Goal: Information Seeking & Learning: Learn about a topic

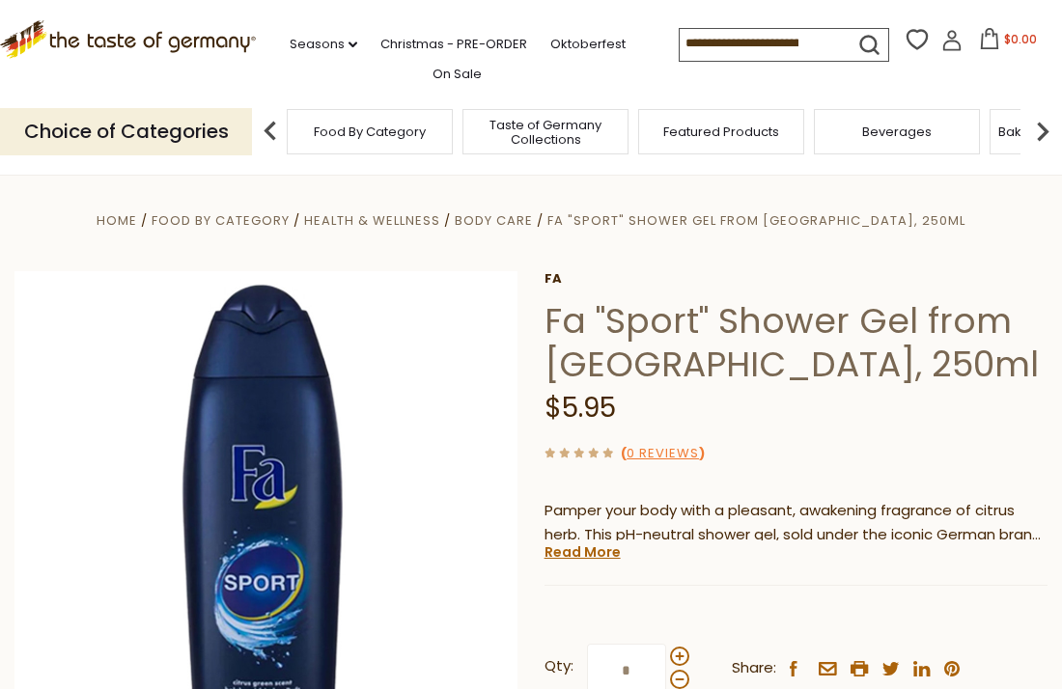
click at [690, 370] on h1 "Fa "Sport" Shower Gel from Germany, 250ml" at bounding box center [796, 342] width 503 height 87
click at [602, 550] on link "Read More" at bounding box center [583, 552] width 76 height 19
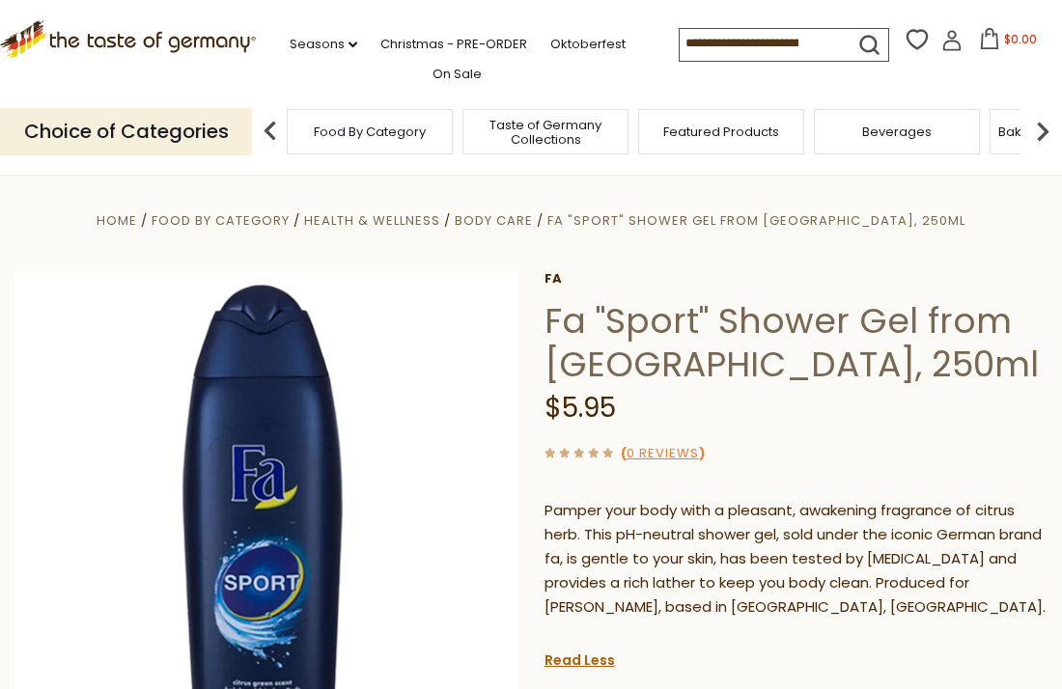
click at [873, 477] on div "Fa Fa "Sport" Shower Gel from Germany, 250ml $5.95 ( 0 Reviews ) Pamper your bo…" at bounding box center [796, 615] width 503 height 689
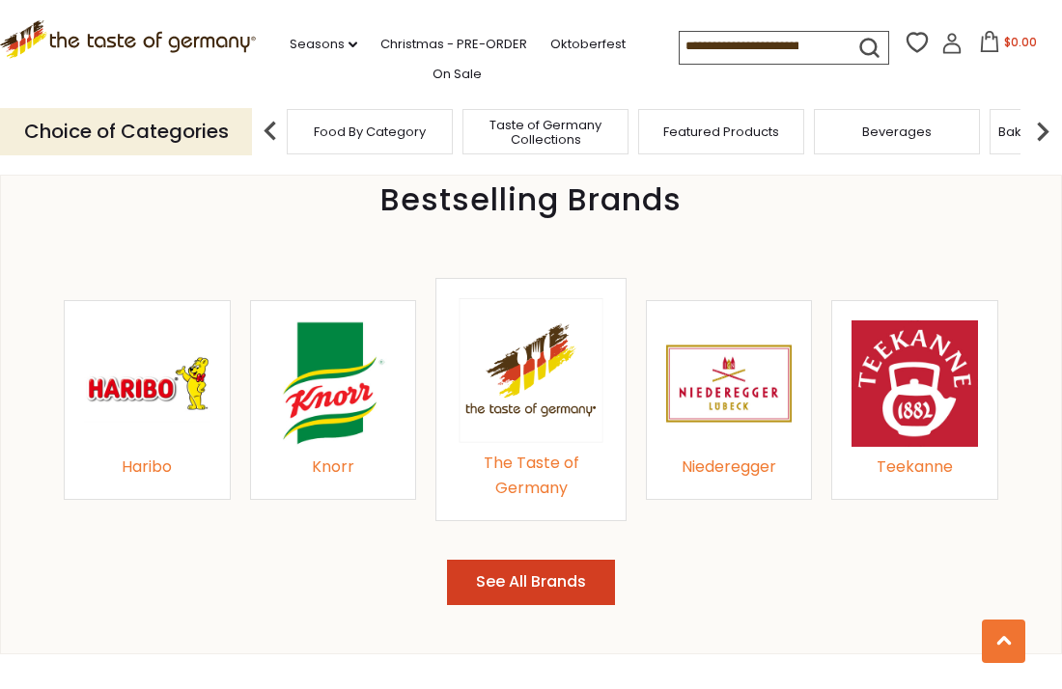
scroll to position [1970, 0]
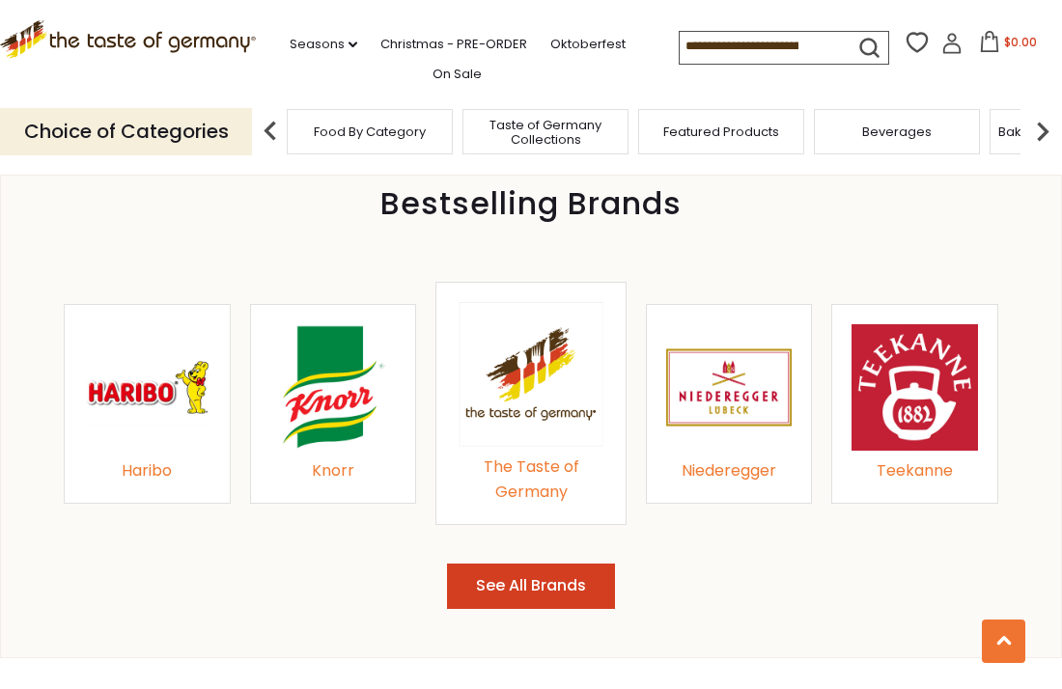
click at [584, 564] on button "See All Brands" at bounding box center [531, 586] width 168 height 45
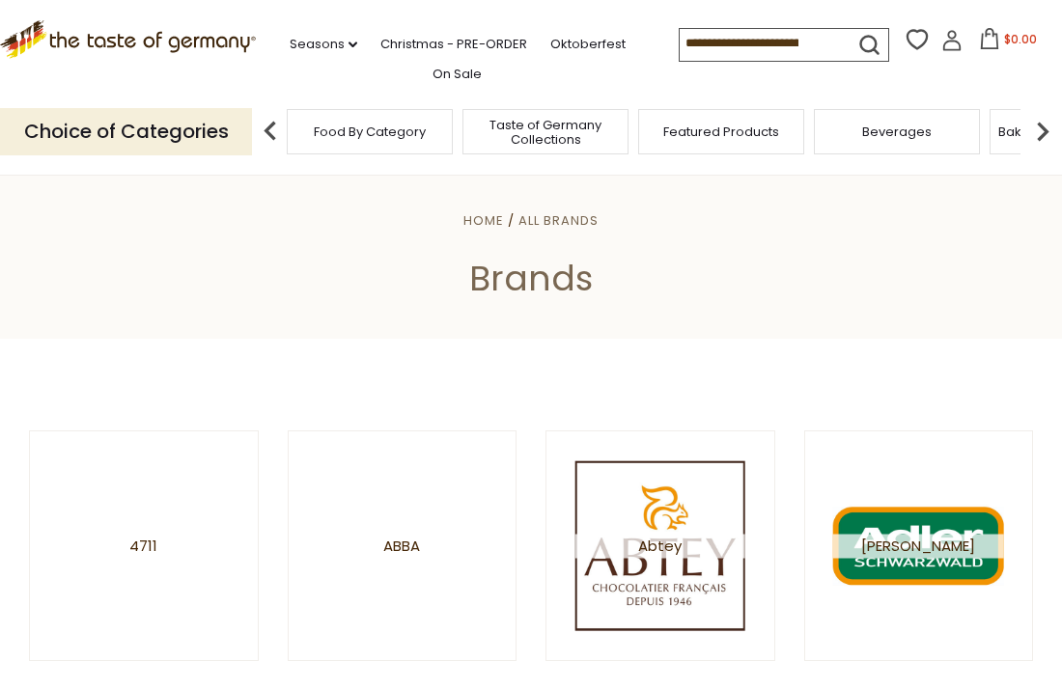
click at [239, 119] on p "Choice of Categories" at bounding box center [126, 131] width 252 height 47
click at [178, 127] on p "Choice of Categories" at bounding box center [126, 131] width 252 height 47
click at [140, 27] on icon ".st0{fill:#EDD300;} .st1{fill:#D33E21;}" at bounding box center [128, 39] width 256 height 39
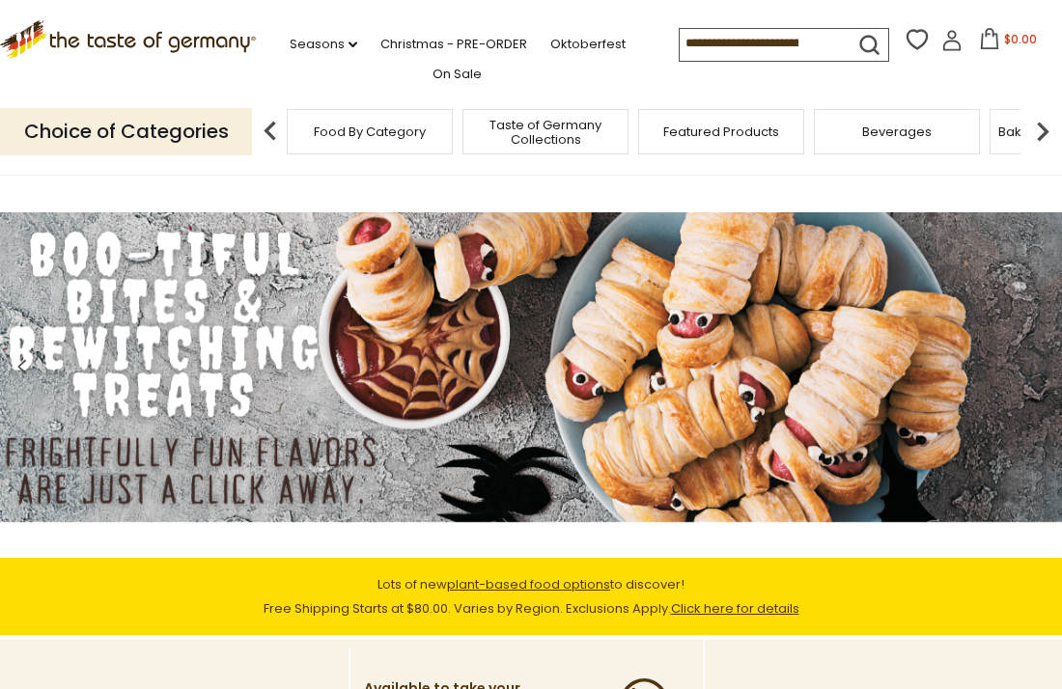
click at [1034, 135] on img at bounding box center [1043, 131] width 39 height 39
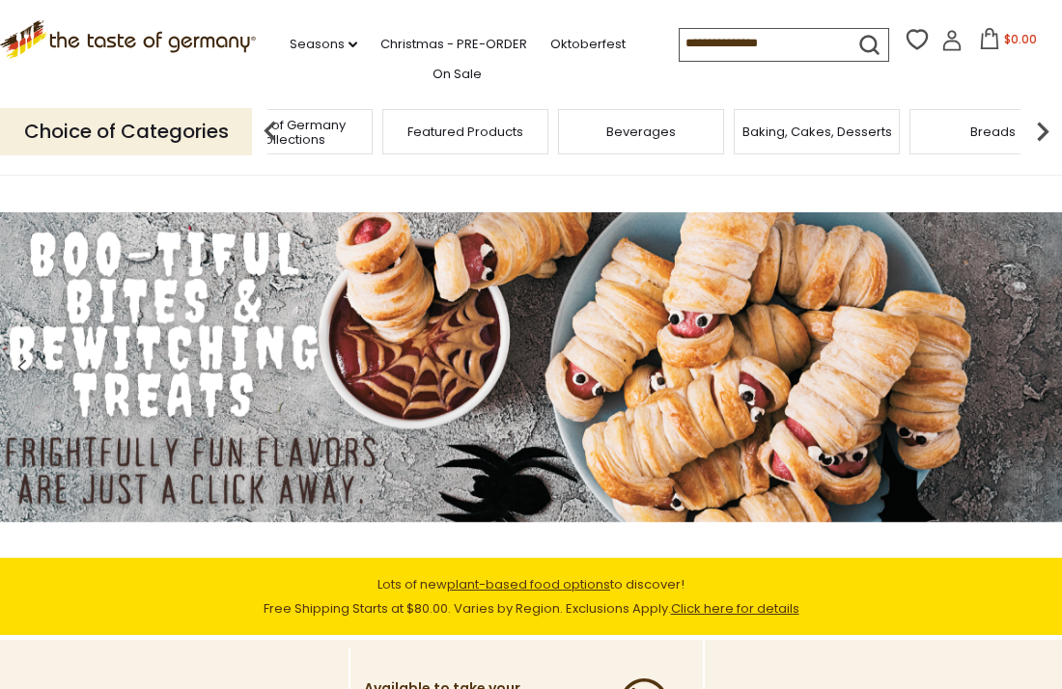
click at [1034, 135] on img at bounding box center [1043, 131] width 39 height 39
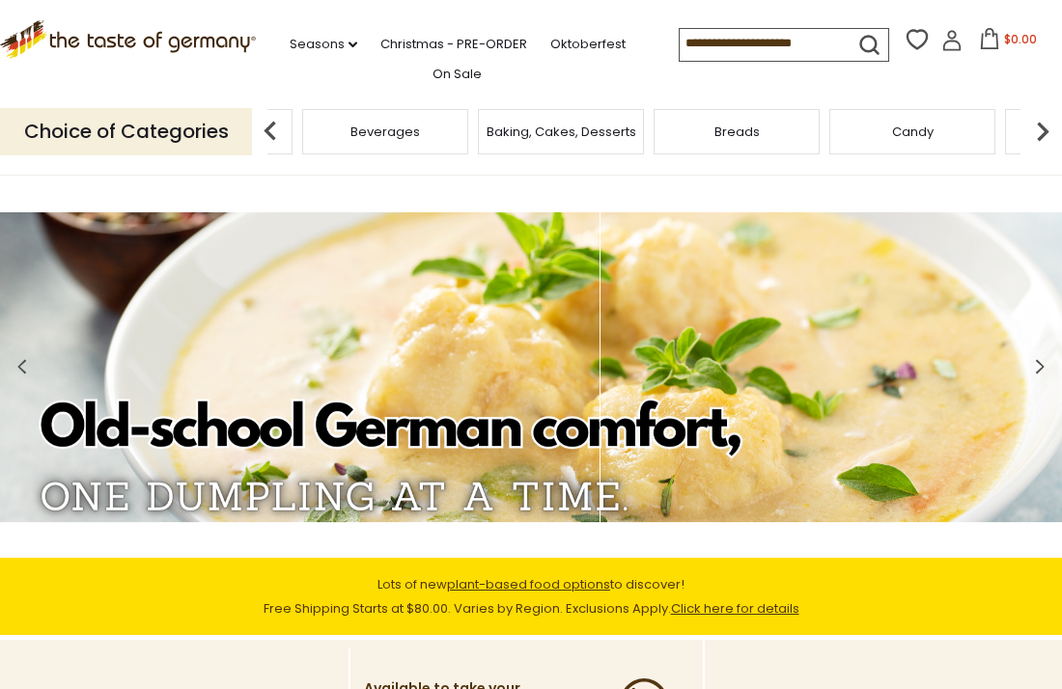
click at [1034, 135] on img at bounding box center [1043, 131] width 39 height 39
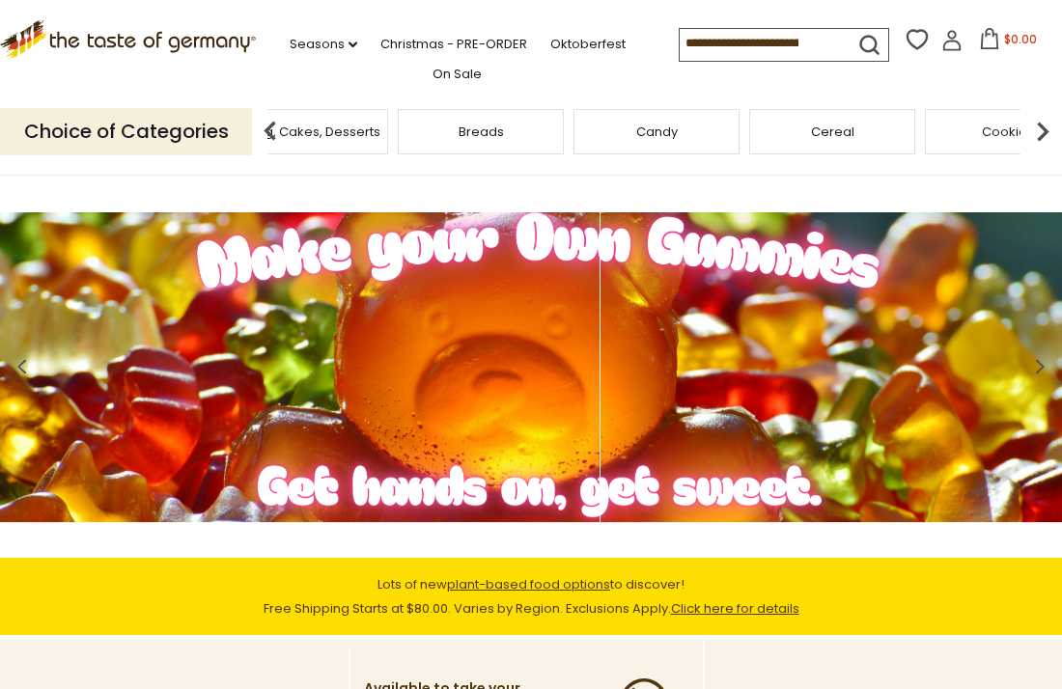
click at [1034, 135] on img at bounding box center [1043, 131] width 39 height 39
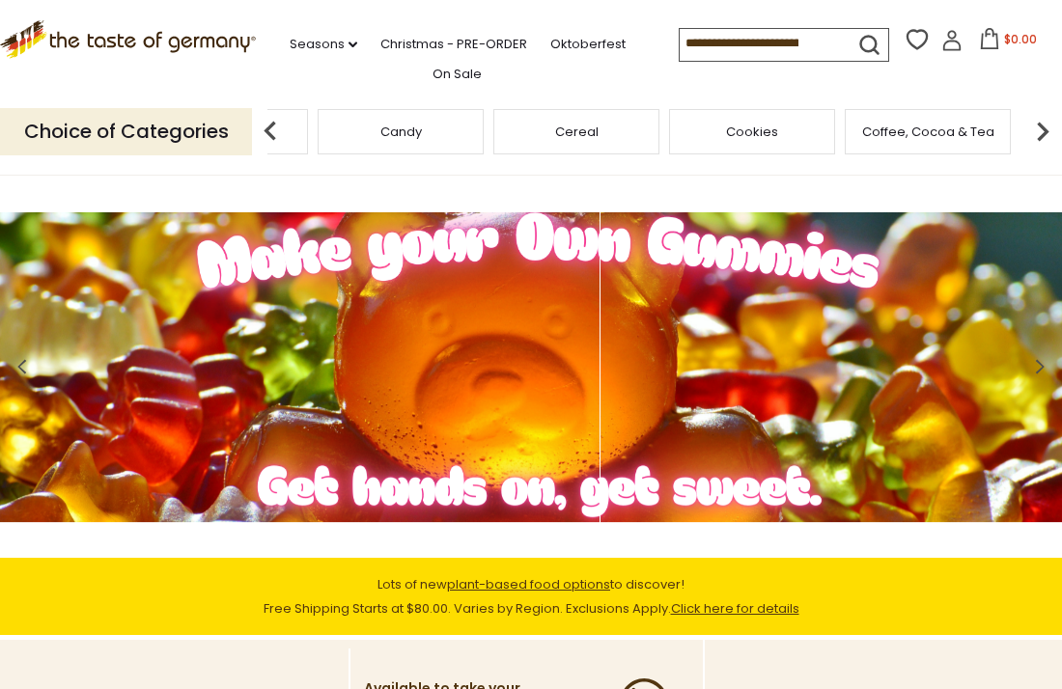
click at [1034, 135] on img at bounding box center [1043, 131] width 39 height 39
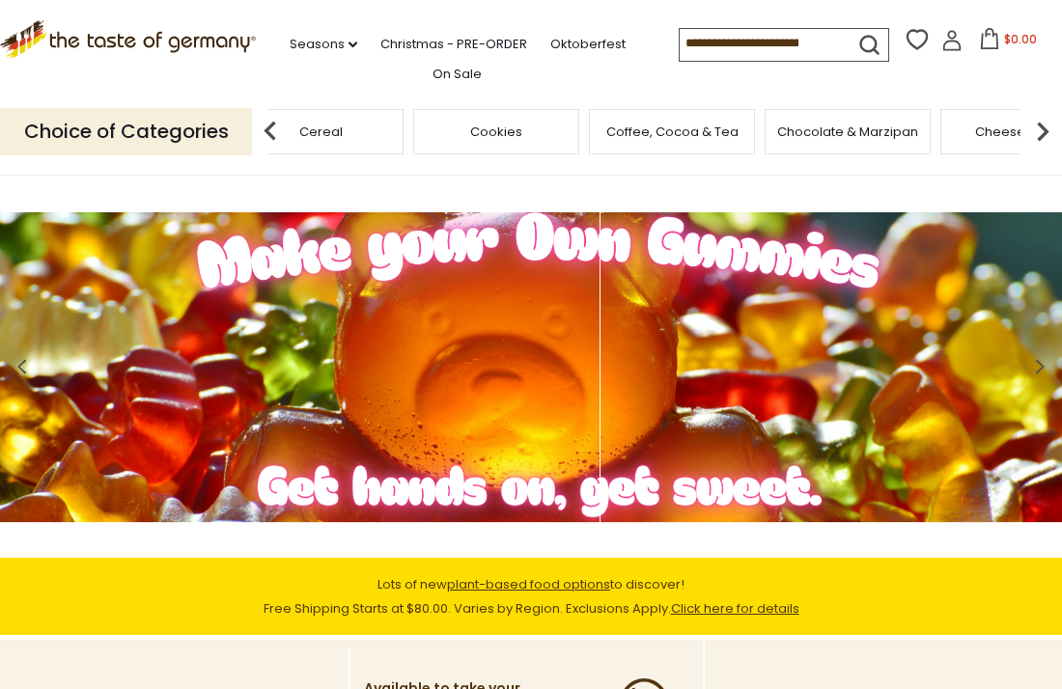
click at [1034, 135] on img at bounding box center [1043, 131] width 39 height 39
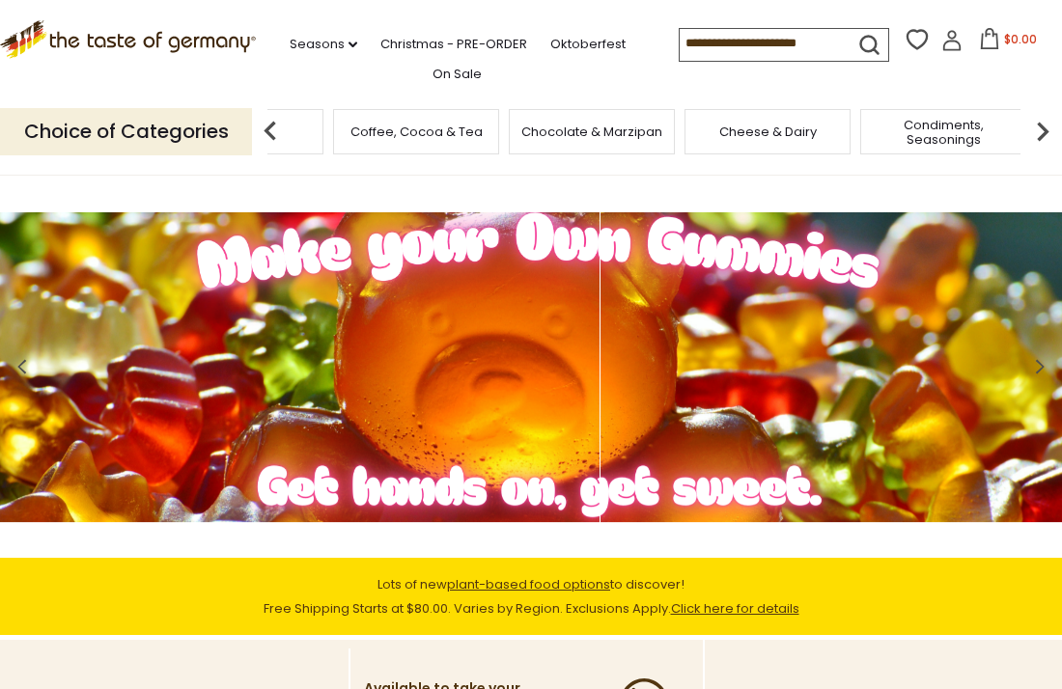
click at [1034, 135] on img at bounding box center [1043, 131] width 39 height 39
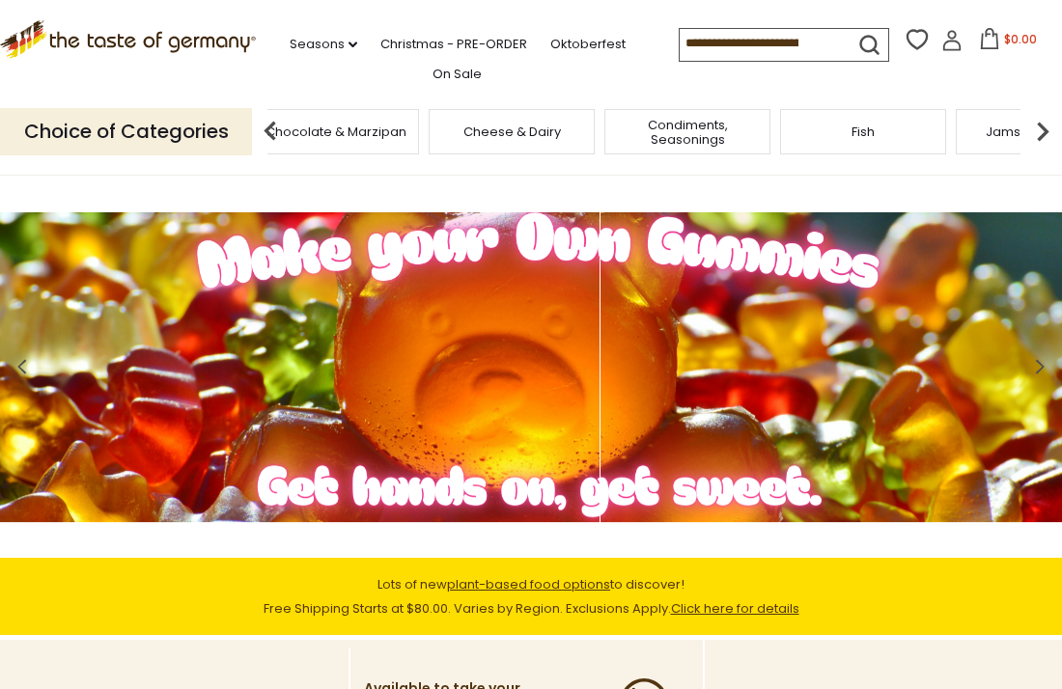
click at [1034, 135] on img at bounding box center [1043, 131] width 39 height 39
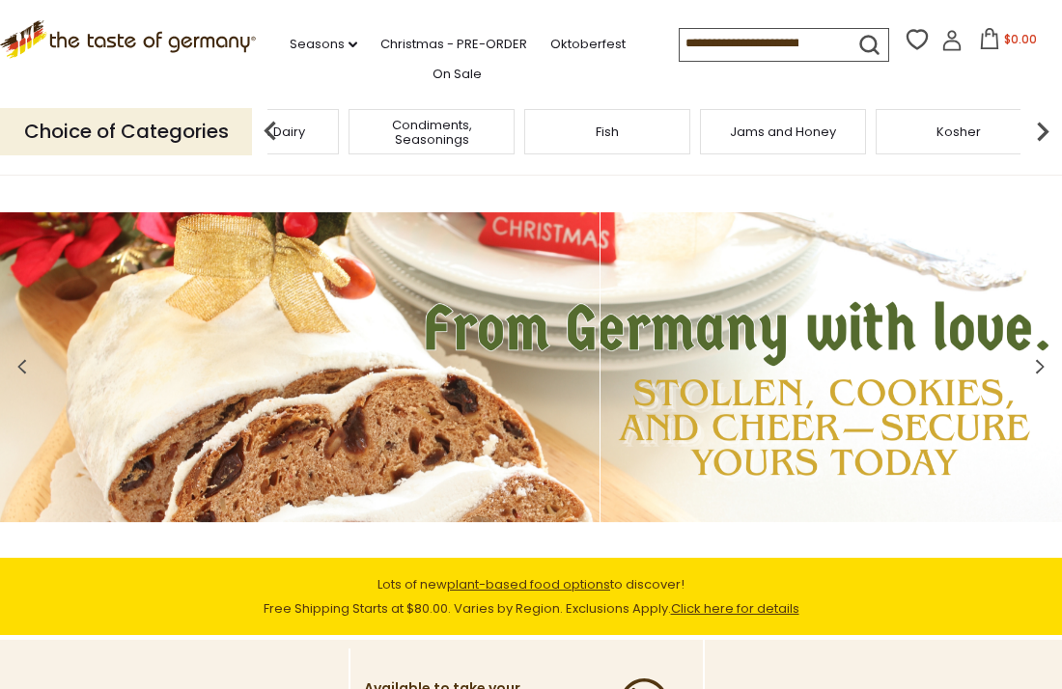
click at [1034, 135] on img at bounding box center [1043, 131] width 39 height 39
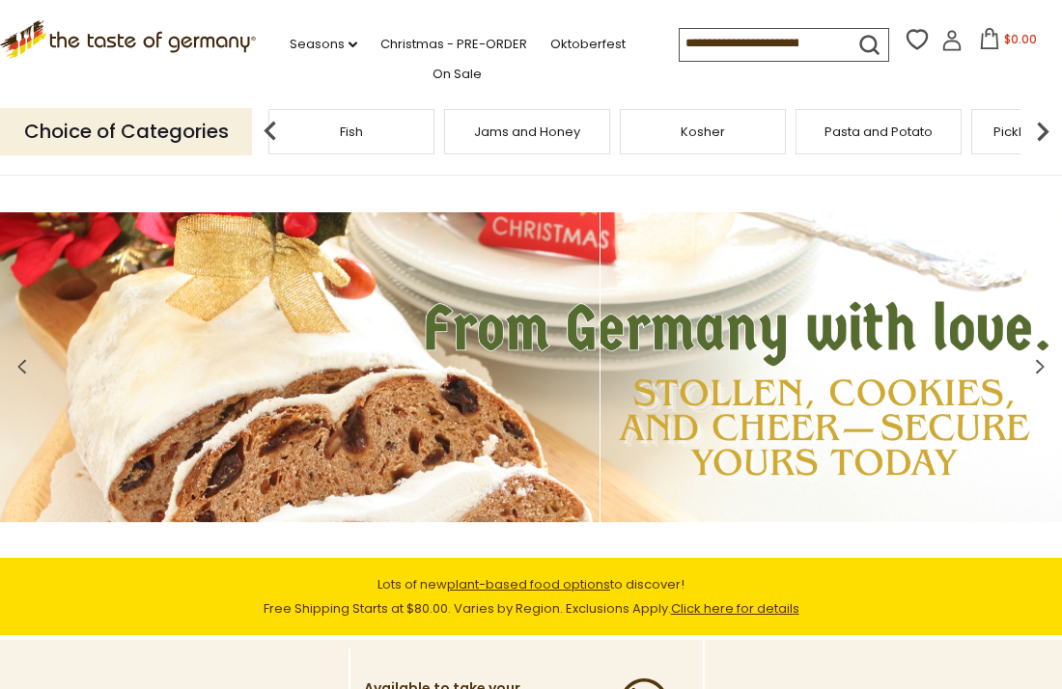
click at [1034, 135] on img at bounding box center [1043, 131] width 39 height 39
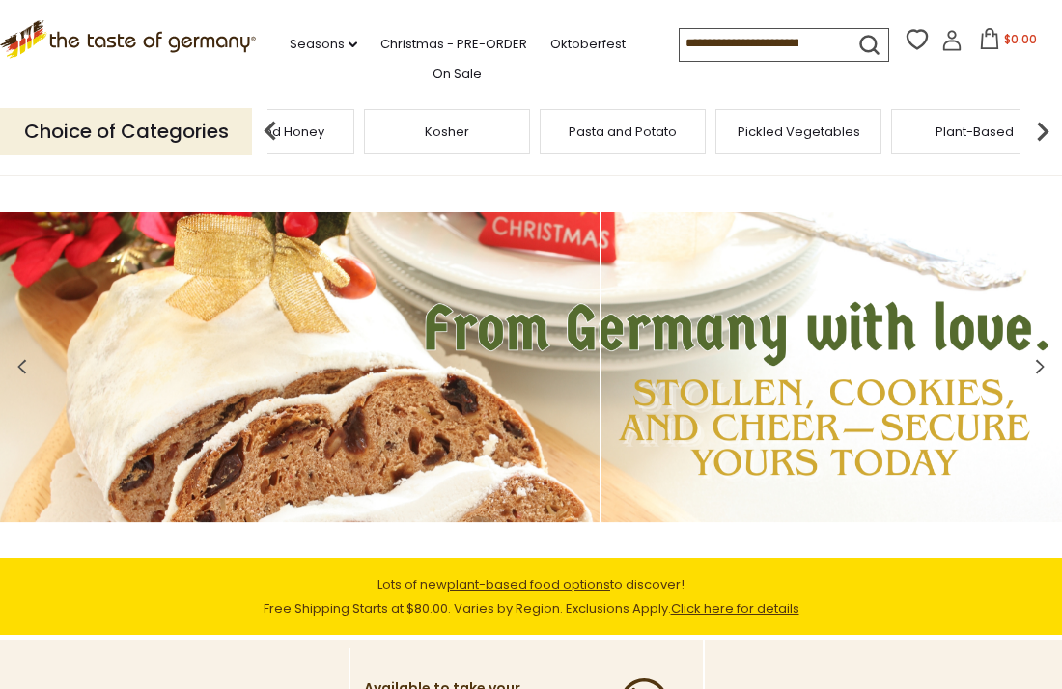
click at [1034, 135] on img at bounding box center [1043, 131] width 39 height 39
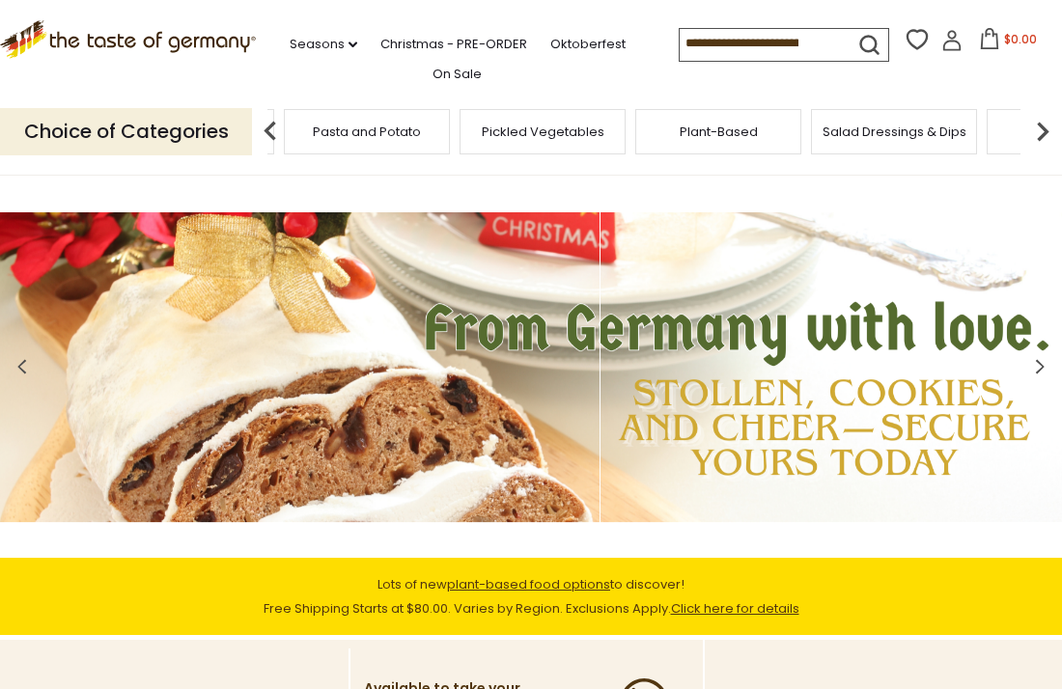
click at [1034, 135] on img at bounding box center [1043, 131] width 39 height 39
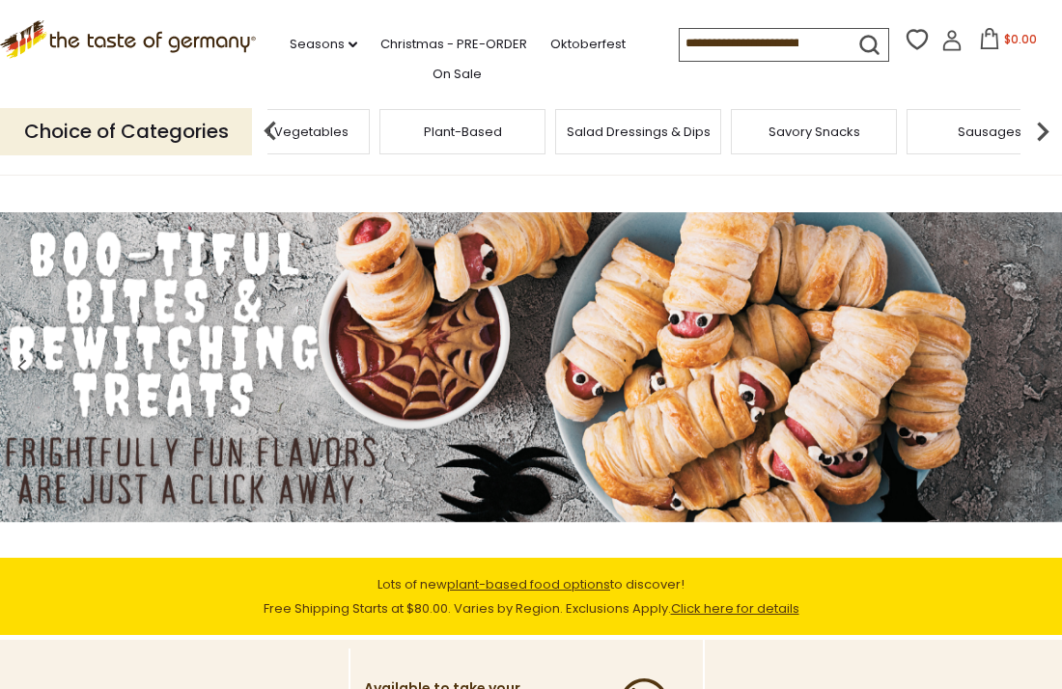
click at [1039, 136] on img at bounding box center [1043, 131] width 39 height 39
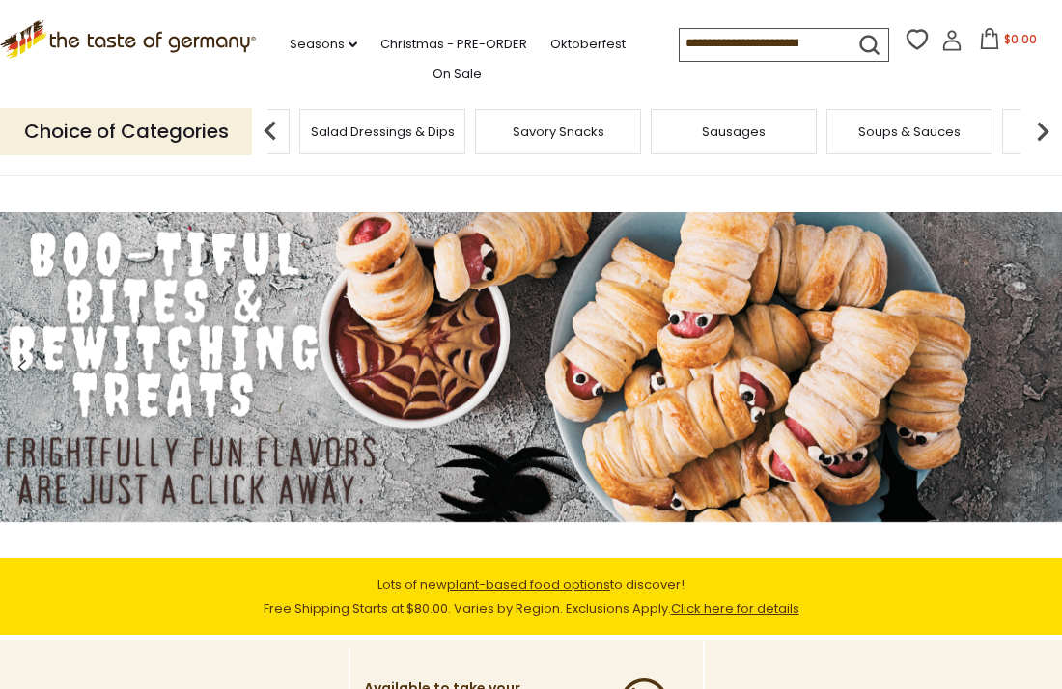
click at [1039, 136] on img at bounding box center [1043, 131] width 39 height 39
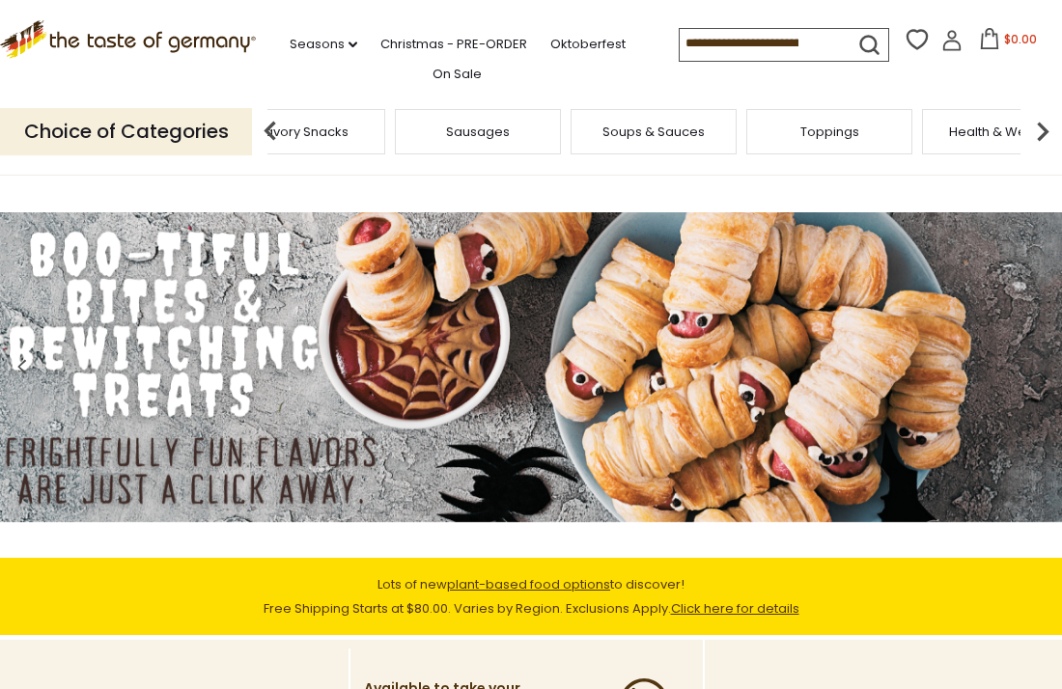
click at [1039, 136] on img at bounding box center [1043, 131] width 39 height 39
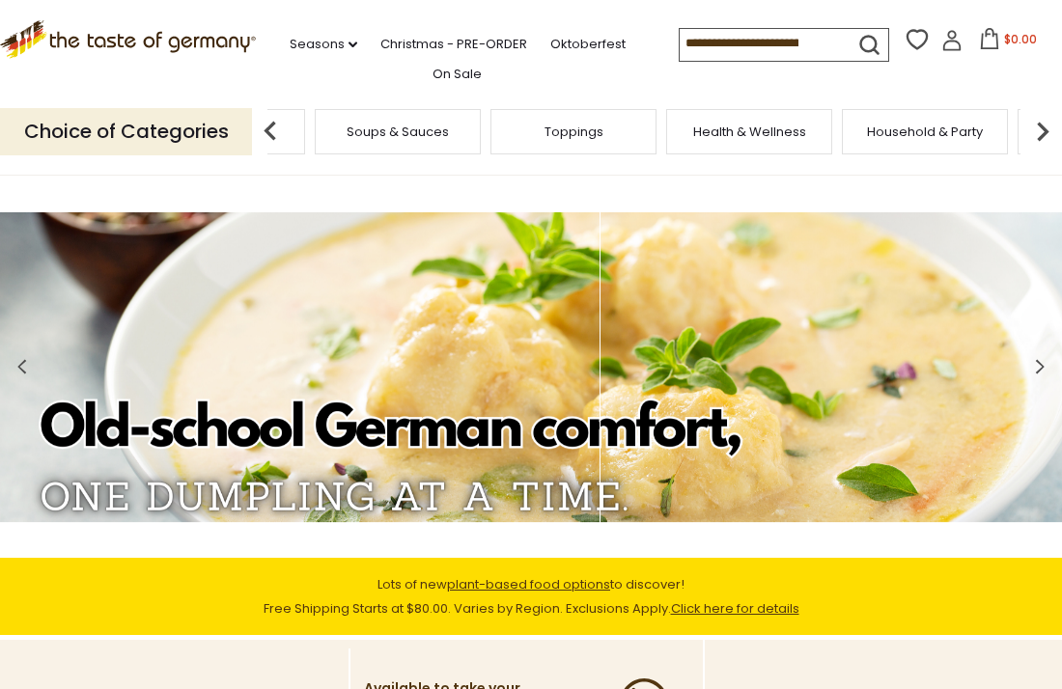
click at [615, 127] on div "Toppings" at bounding box center [574, 131] width 166 height 45
